Goal: Entertainment & Leisure: Browse casually

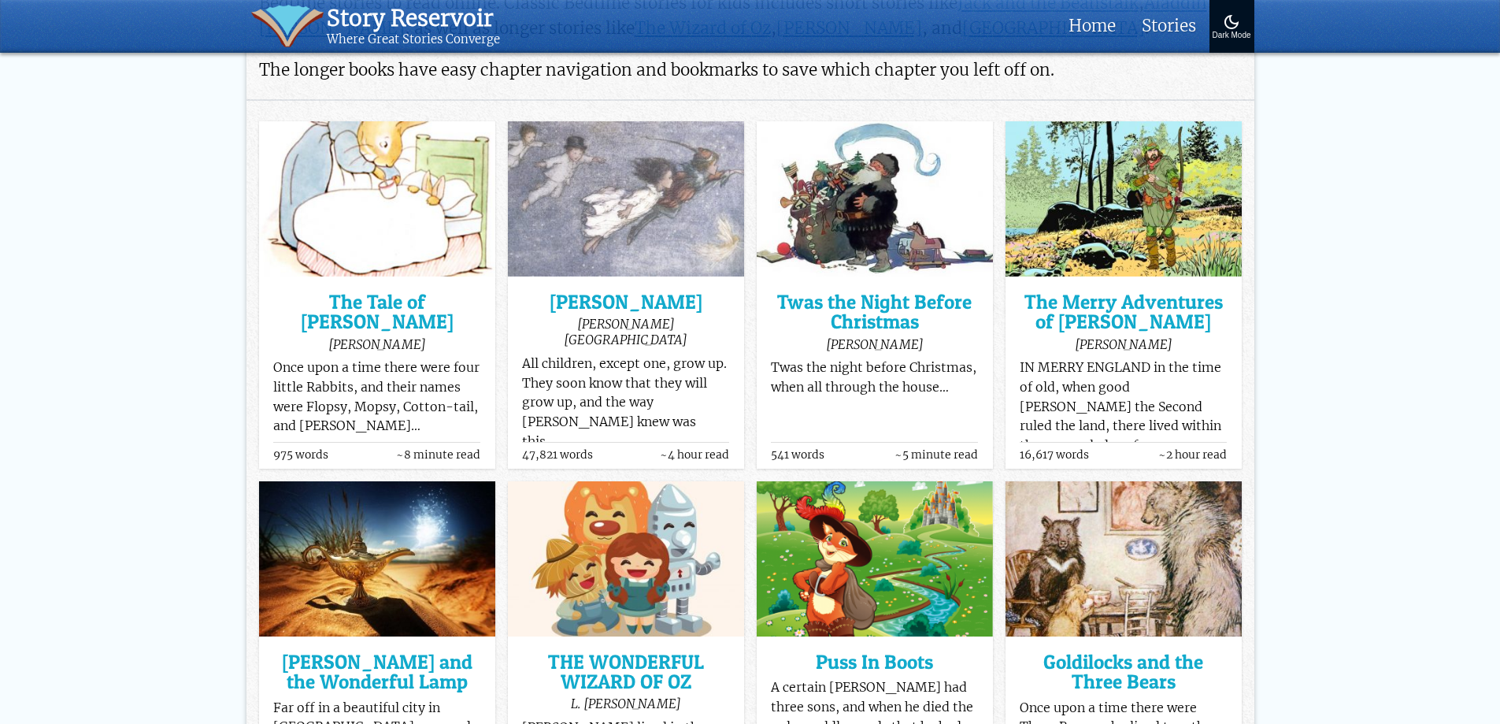
scroll to position [269, 0]
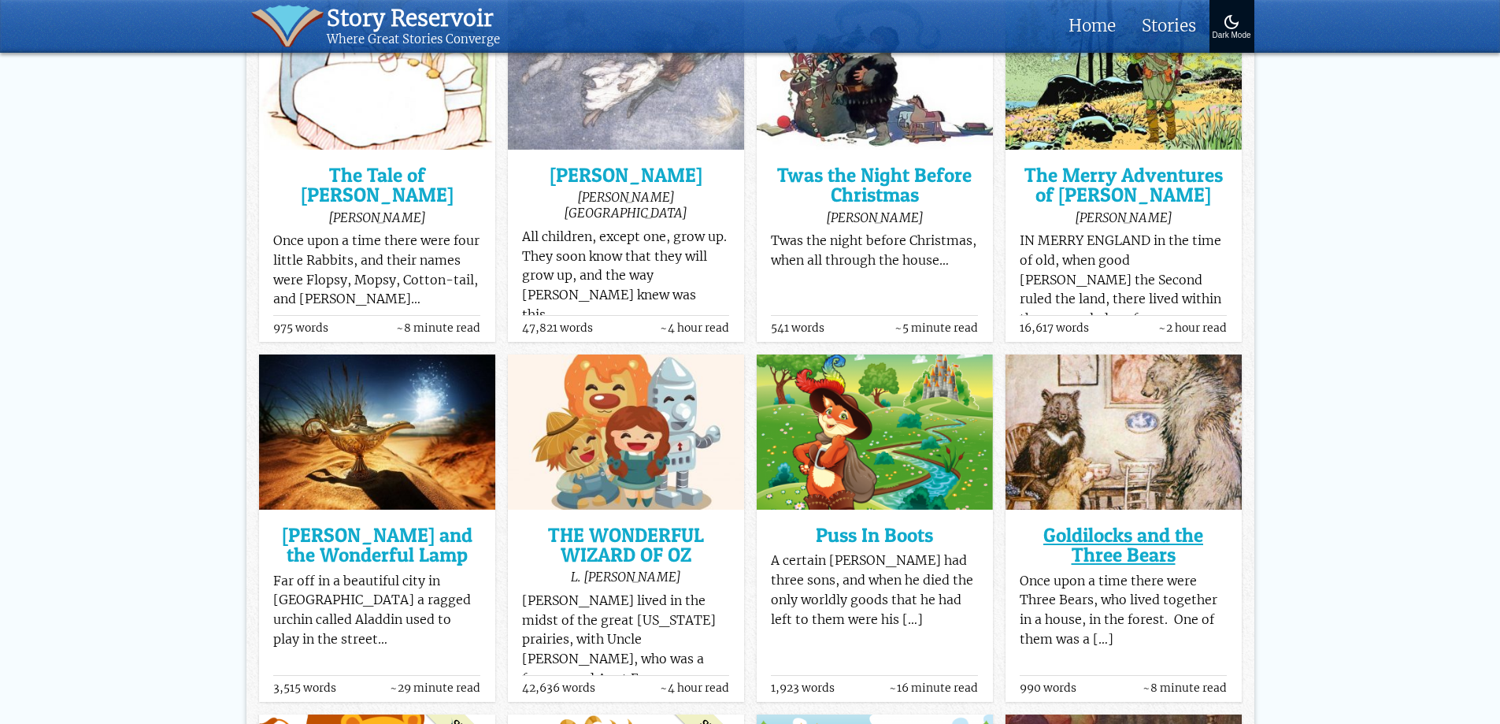
click at [1108, 540] on h3 "Goldilocks and the Three Bears" at bounding box center [1123, 545] width 207 height 40
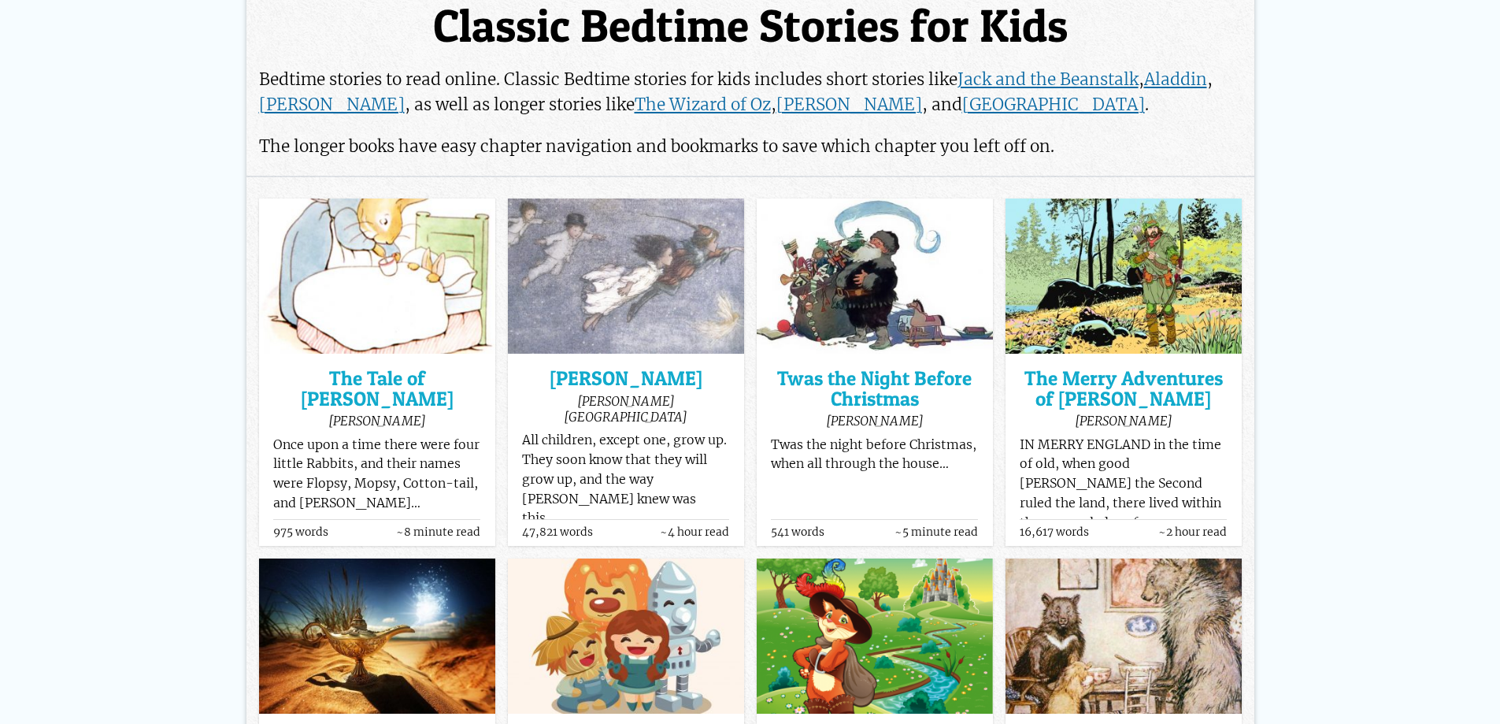
scroll to position [0, 0]
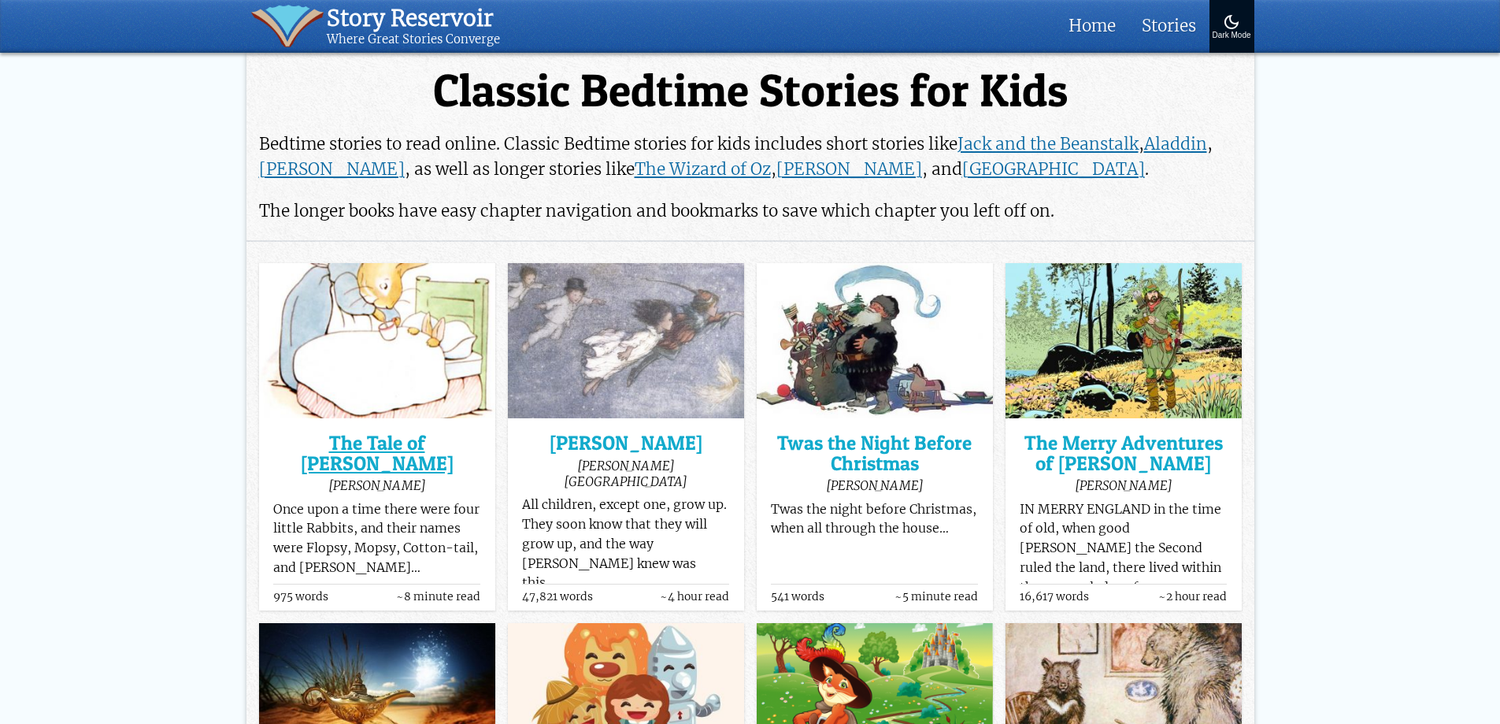
click at [361, 439] on h3 "The Tale of [PERSON_NAME]" at bounding box center [376, 453] width 207 height 40
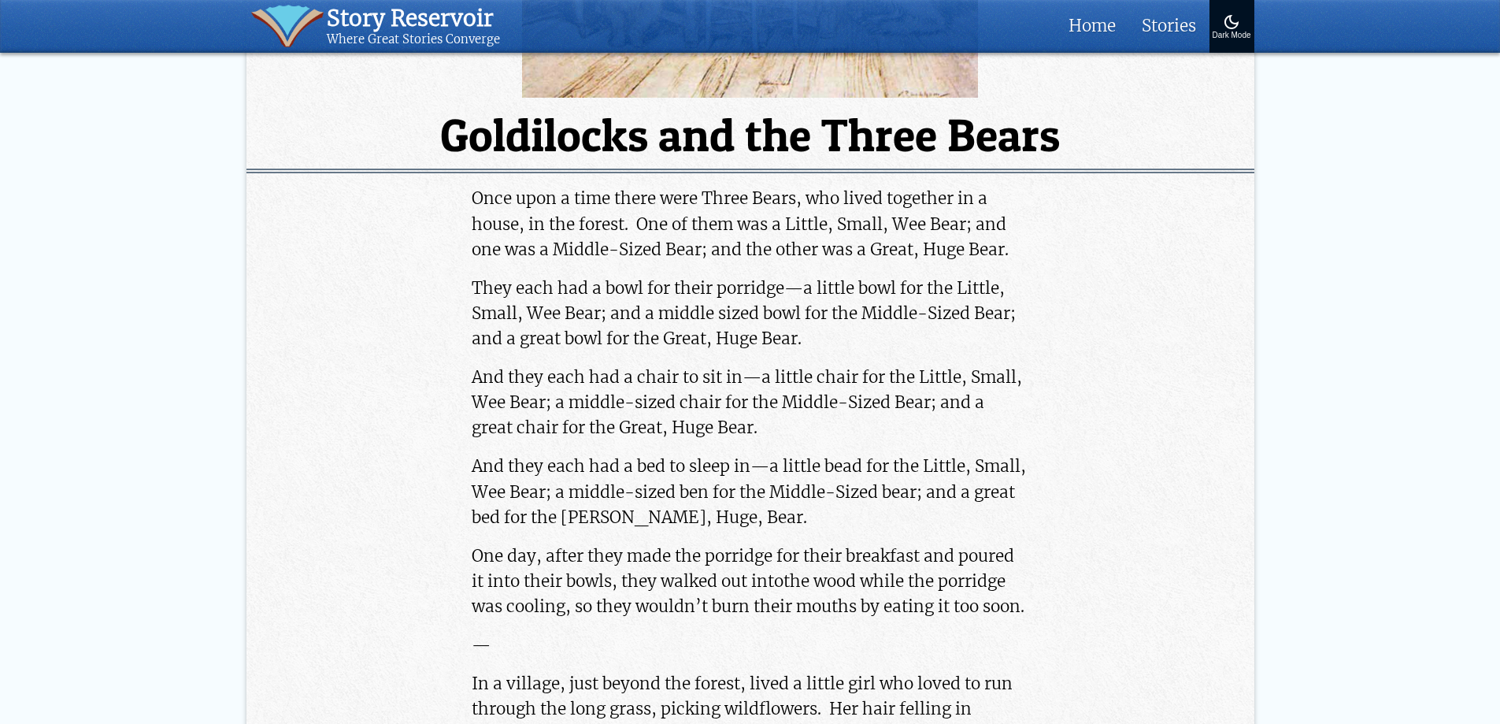
scroll to position [473, 0]
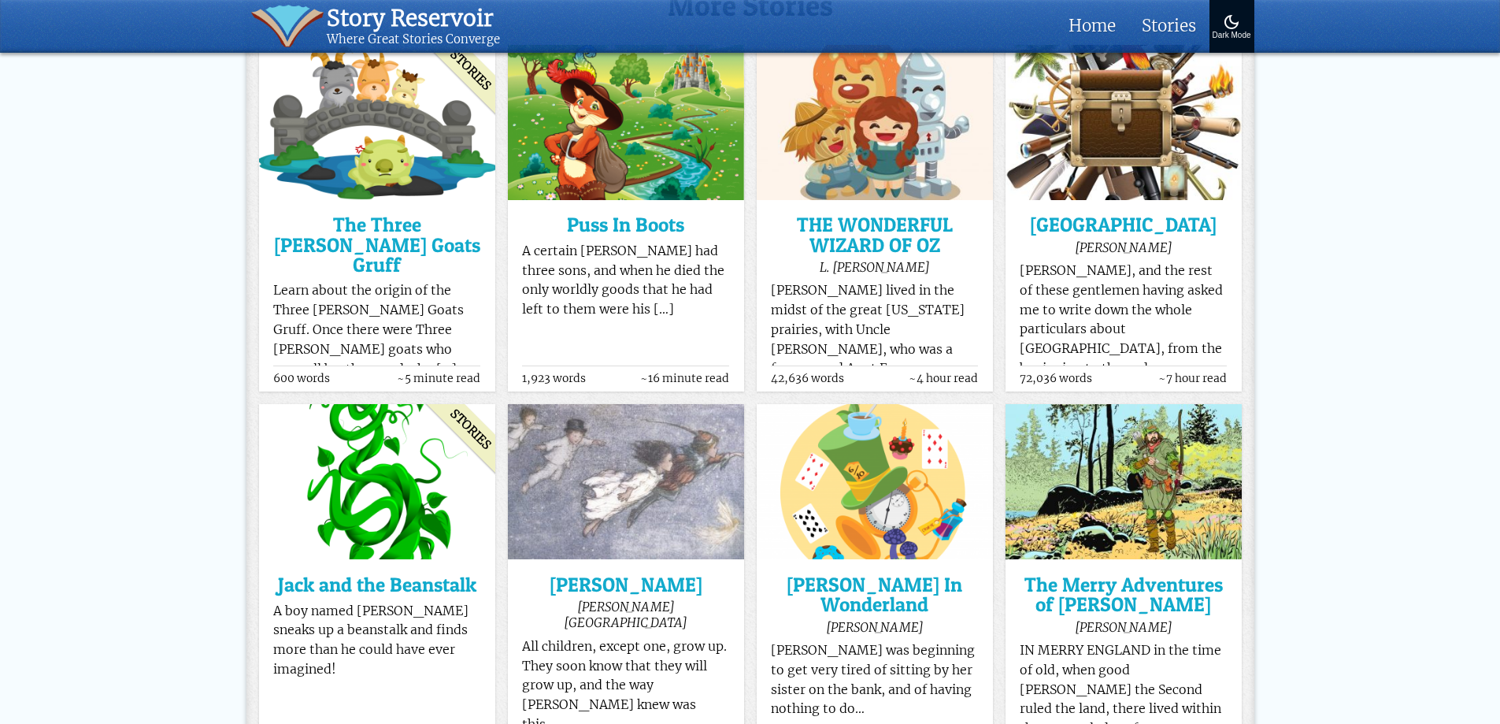
scroll to position [14413, 0]
